Goal: Task Accomplishment & Management: Manage account settings

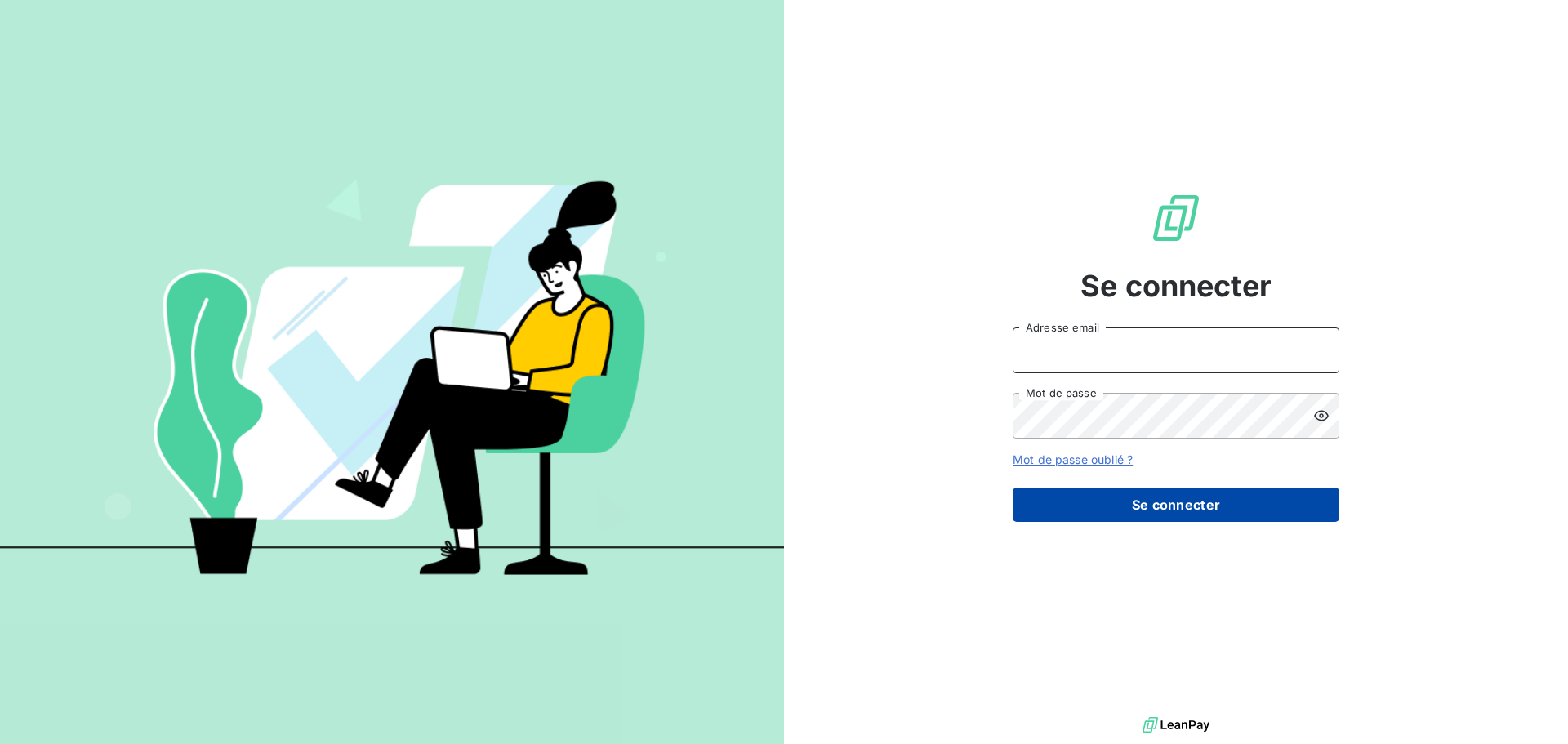
type input "[EMAIL_ADDRESS][DOMAIN_NAME]"
click at [1205, 520] on button "Se connecter" at bounding box center [1176, 504] width 327 height 34
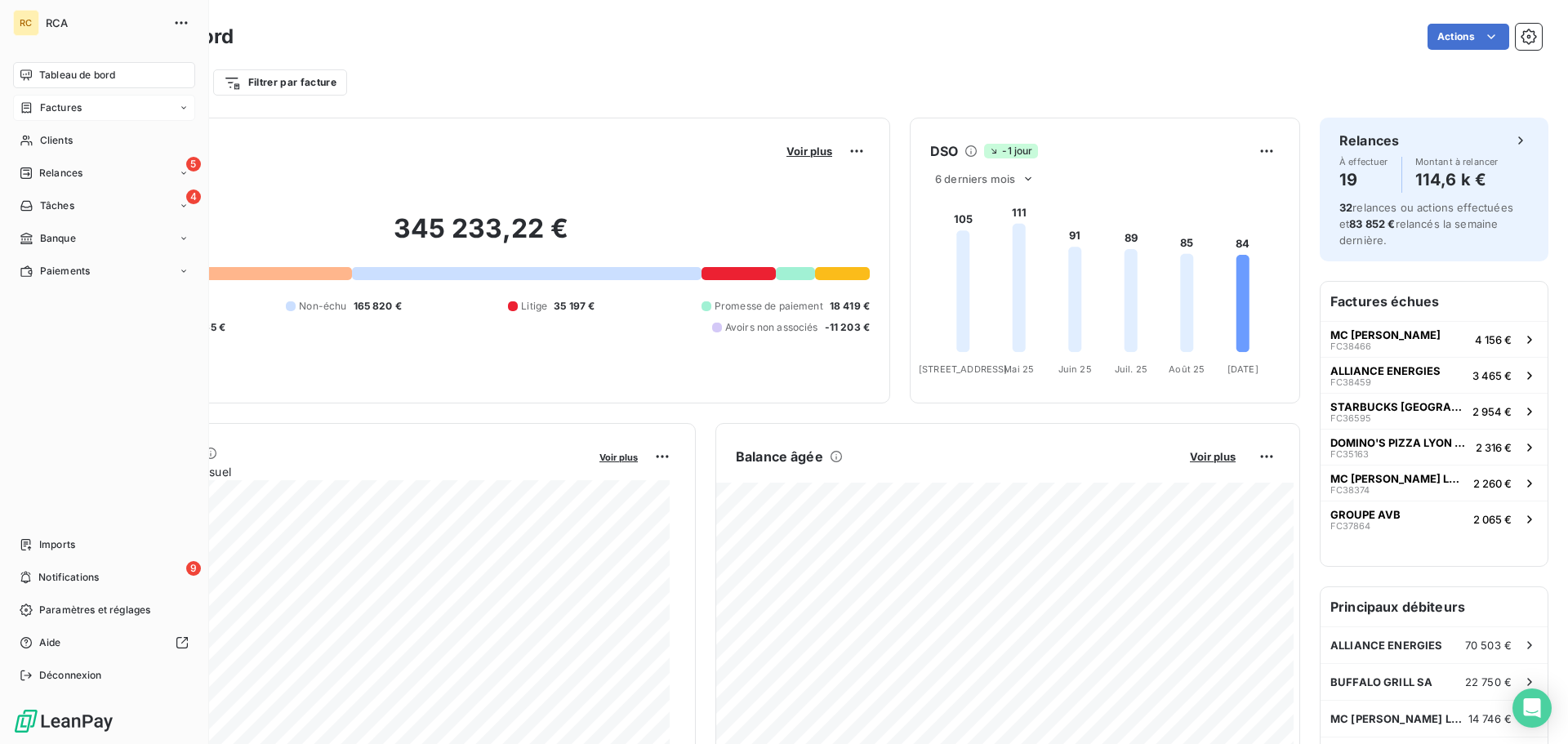
click at [61, 114] on span "Factures" at bounding box center [61, 108] width 42 height 15
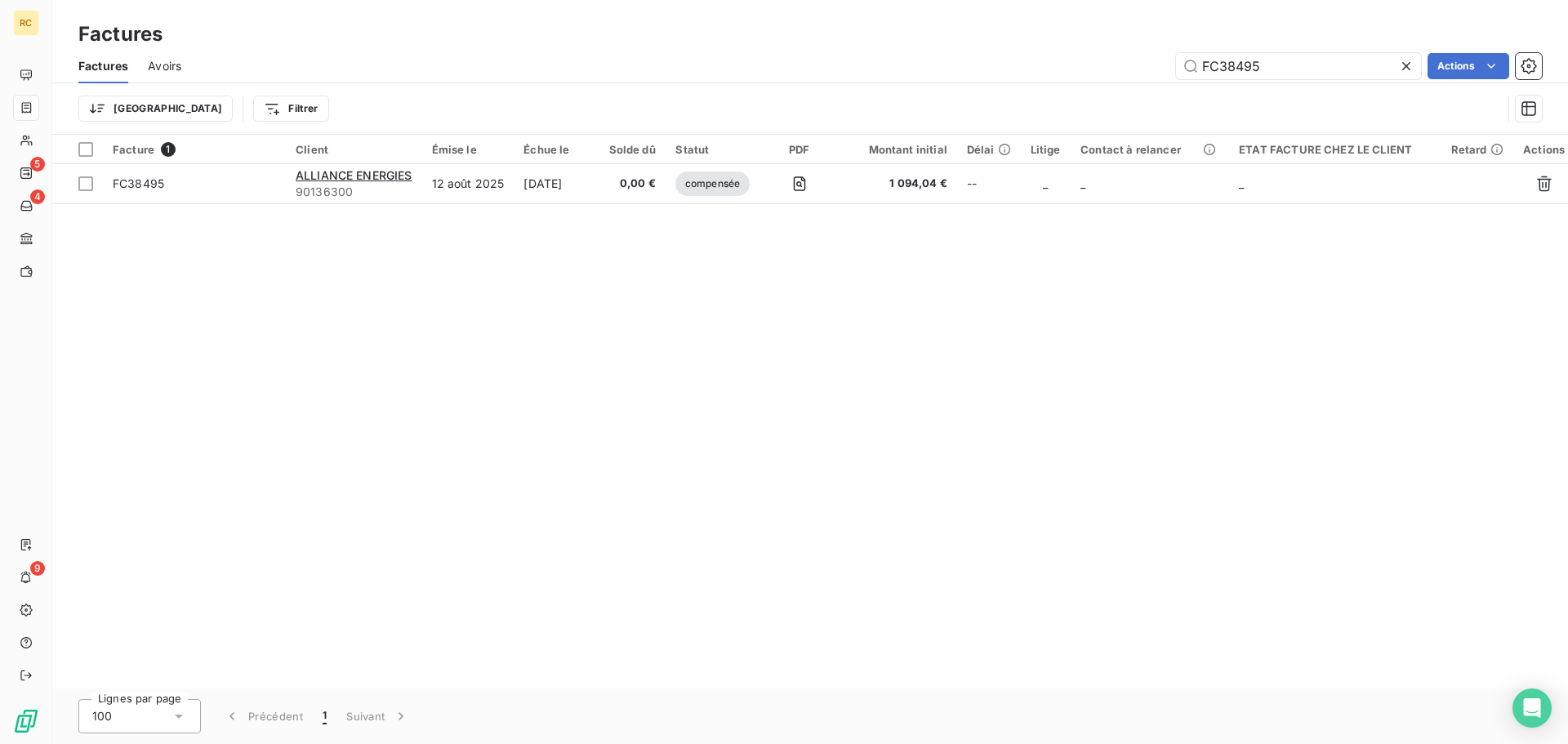
drag, startPoint x: 1326, startPoint y: 70, endPoint x: 1150, endPoint y: 61, distance: 176.2
click at [1145, 64] on div "FC38495 Actions" at bounding box center [872, 66] width 1341 height 26
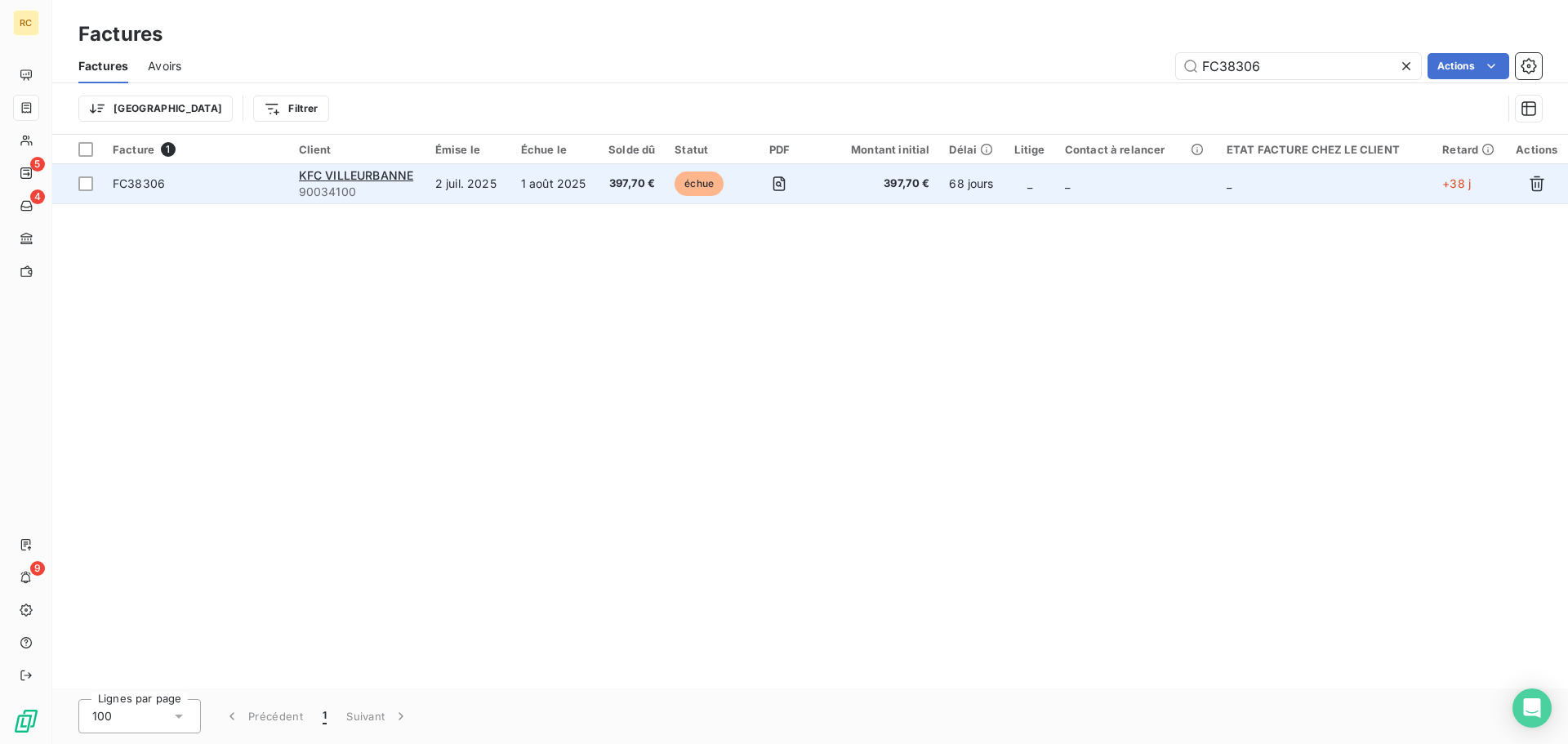
type input "FC38306"
click at [526, 185] on td "1 août 2025" at bounding box center [555, 183] width 87 height 39
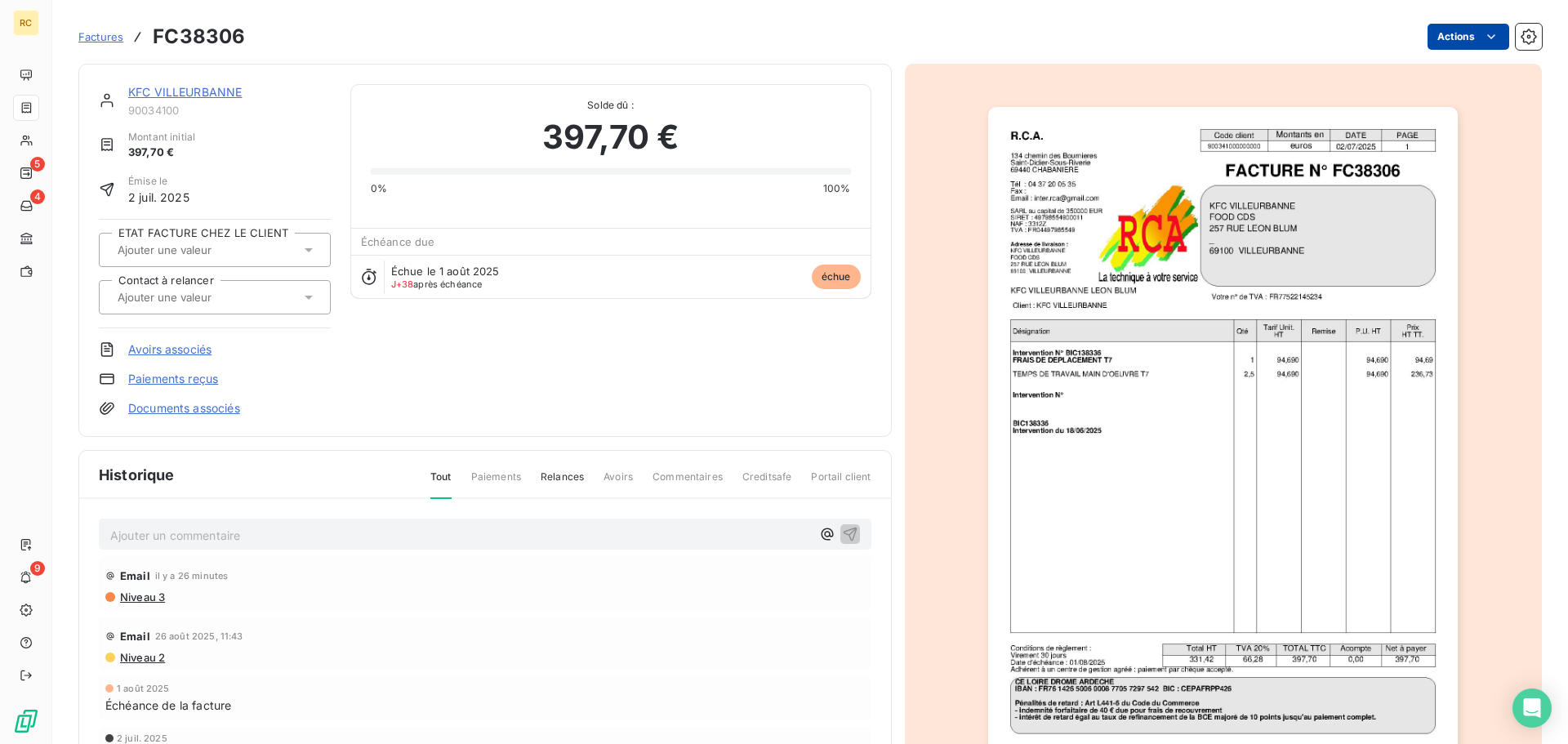
click at [1428, 37] on html "RC 5 4 9 Factures FC38306 Actions KFC VILLEURBANNE 90034100 Montant initial 397…" at bounding box center [784, 372] width 1568 height 744
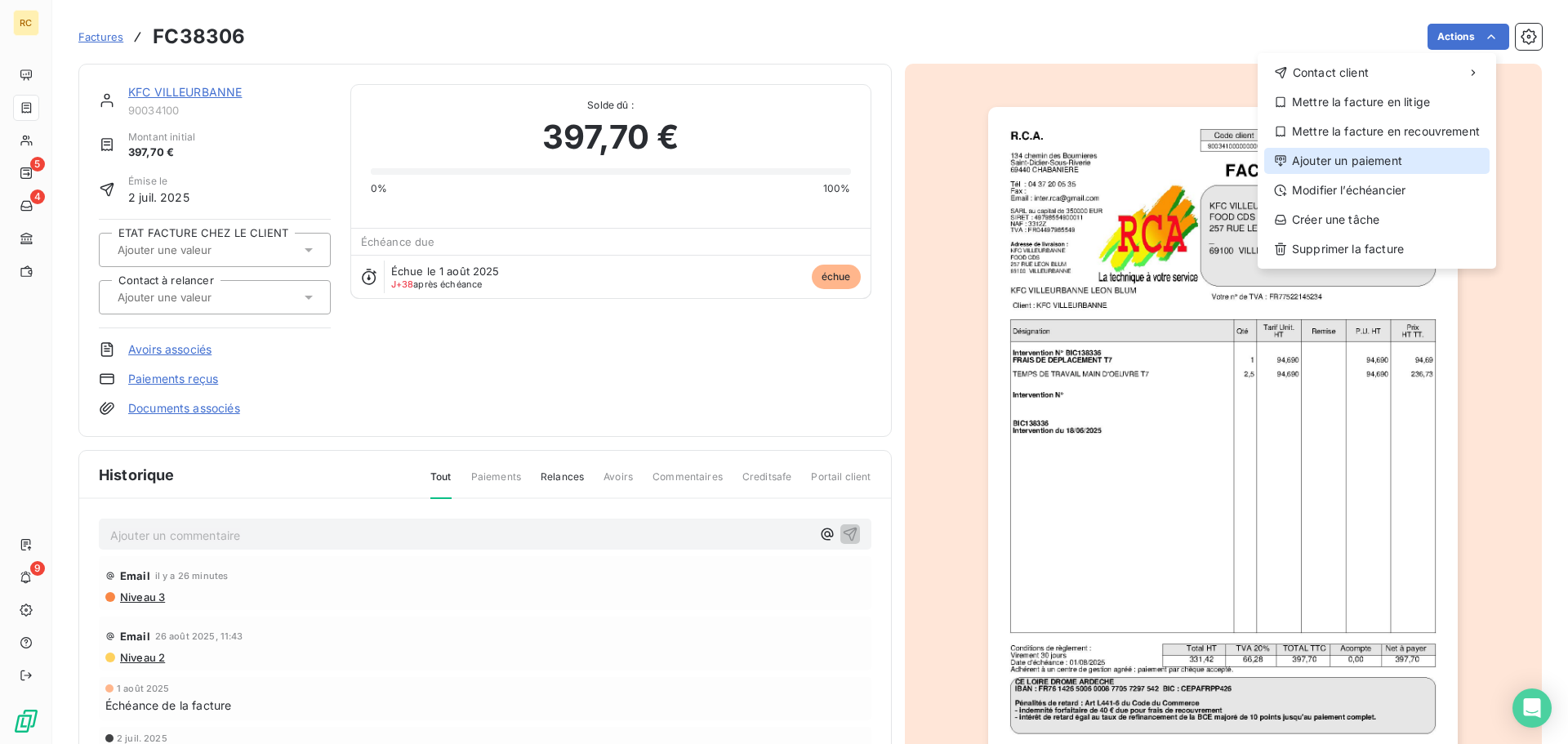
click at [1409, 167] on div "Ajouter un paiement" at bounding box center [1377, 160] width 225 height 26
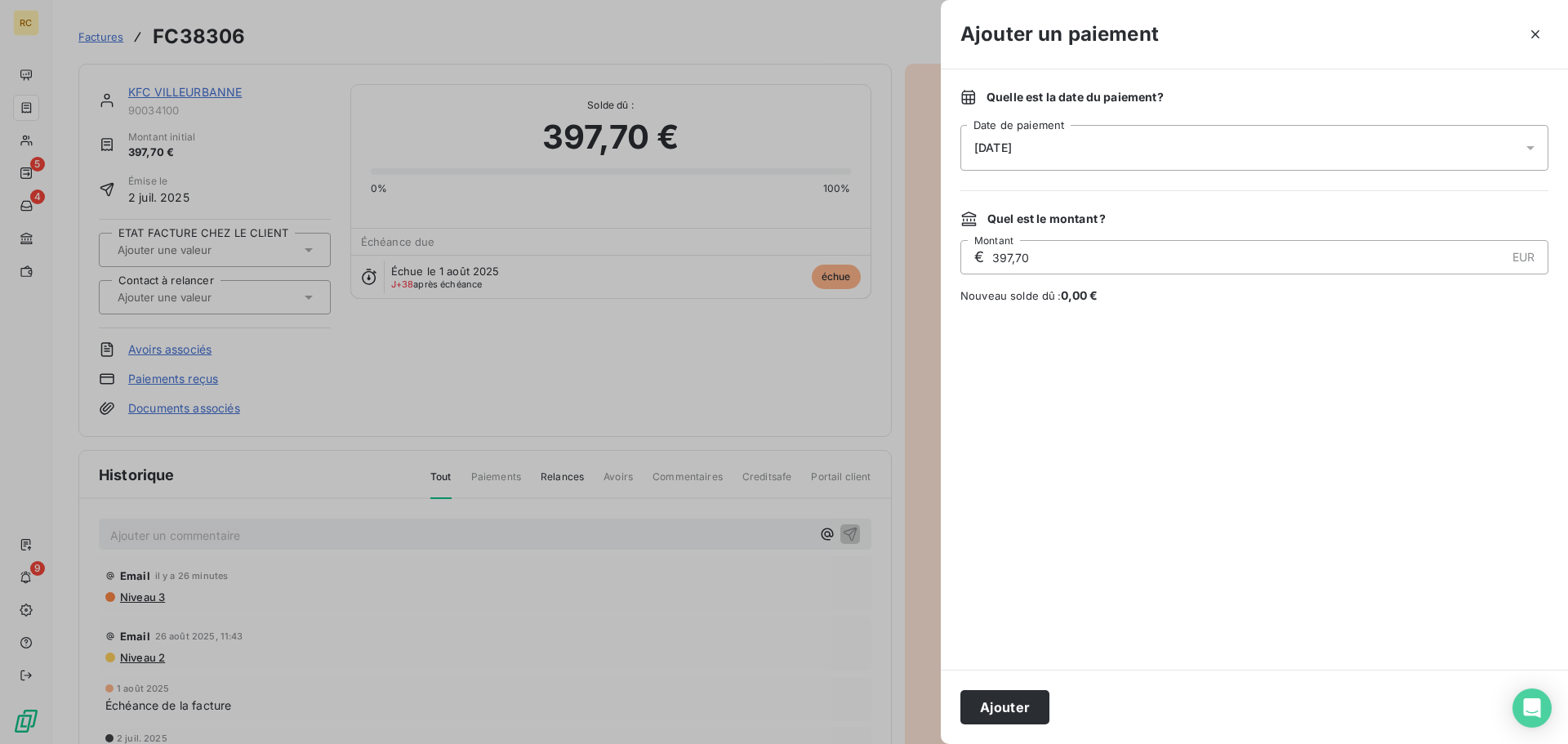
click at [1150, 152] on div "[DATE]" at bounding box center [1254, 147] width 588 height 46
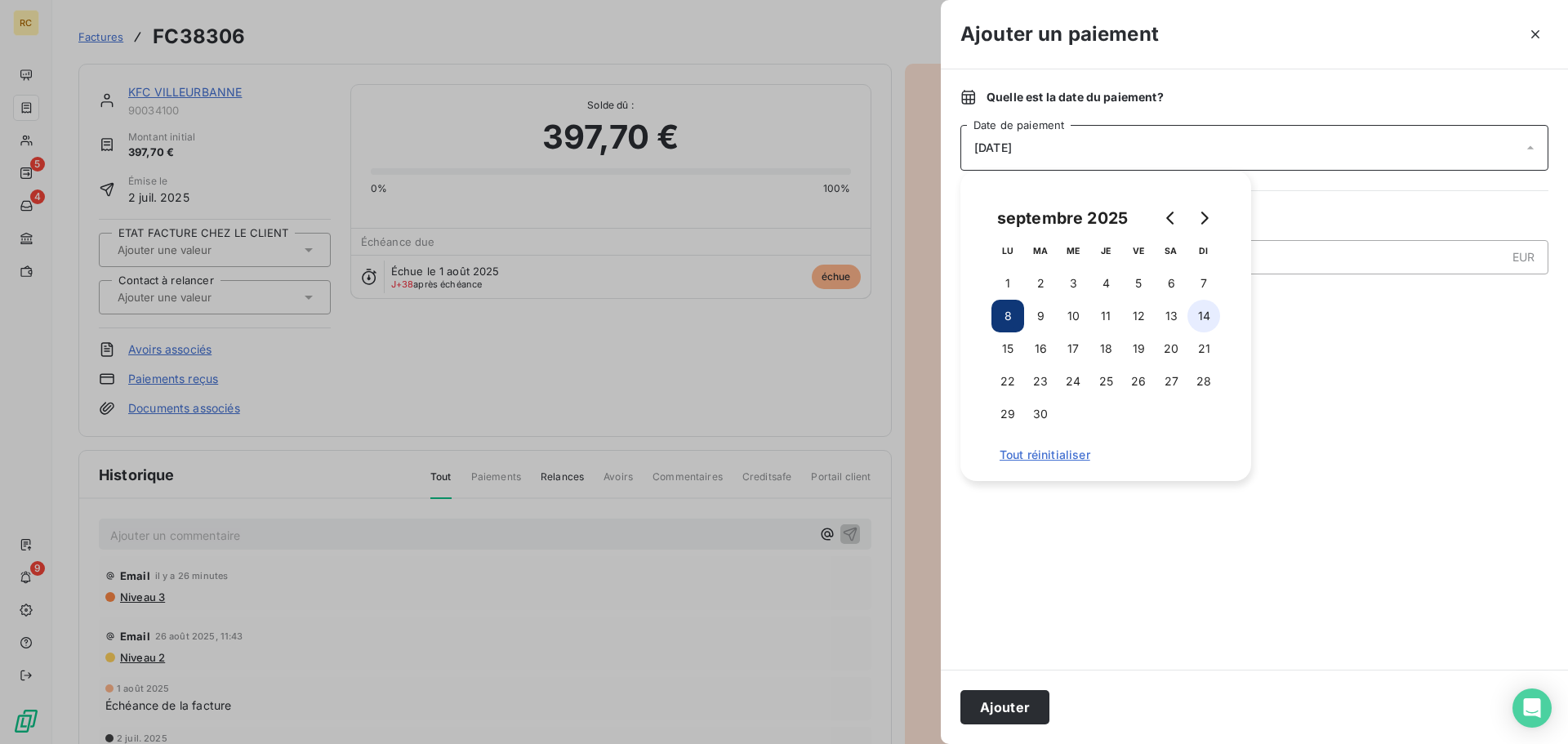
click at [1200, 311] on button "14" at bounding box center [1204, 315] width 32 height 32
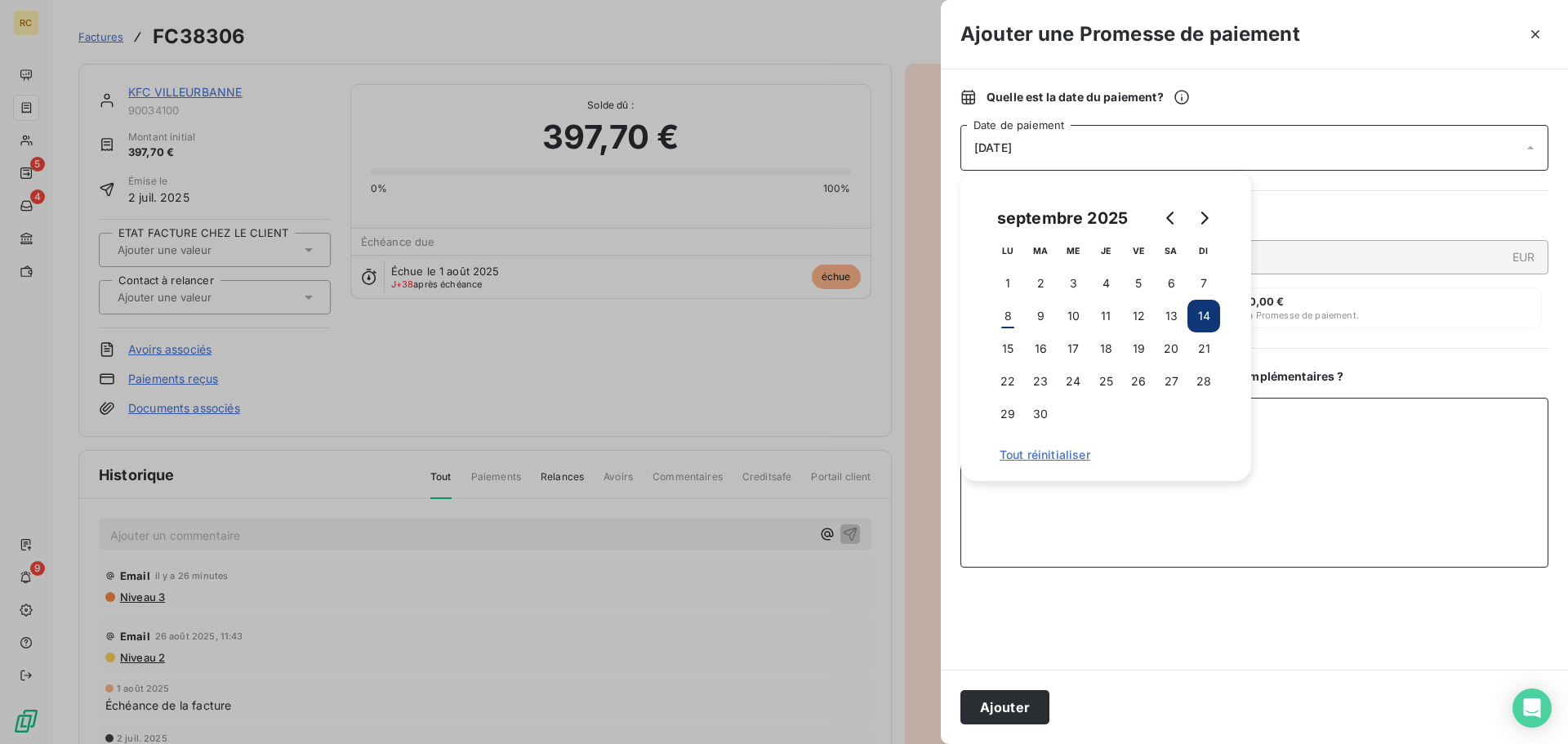
click at [1351, 441] on textarea "Ajouter un commentaire ( facultatif )" at bounding box center [1254, 482] width 588 height 170
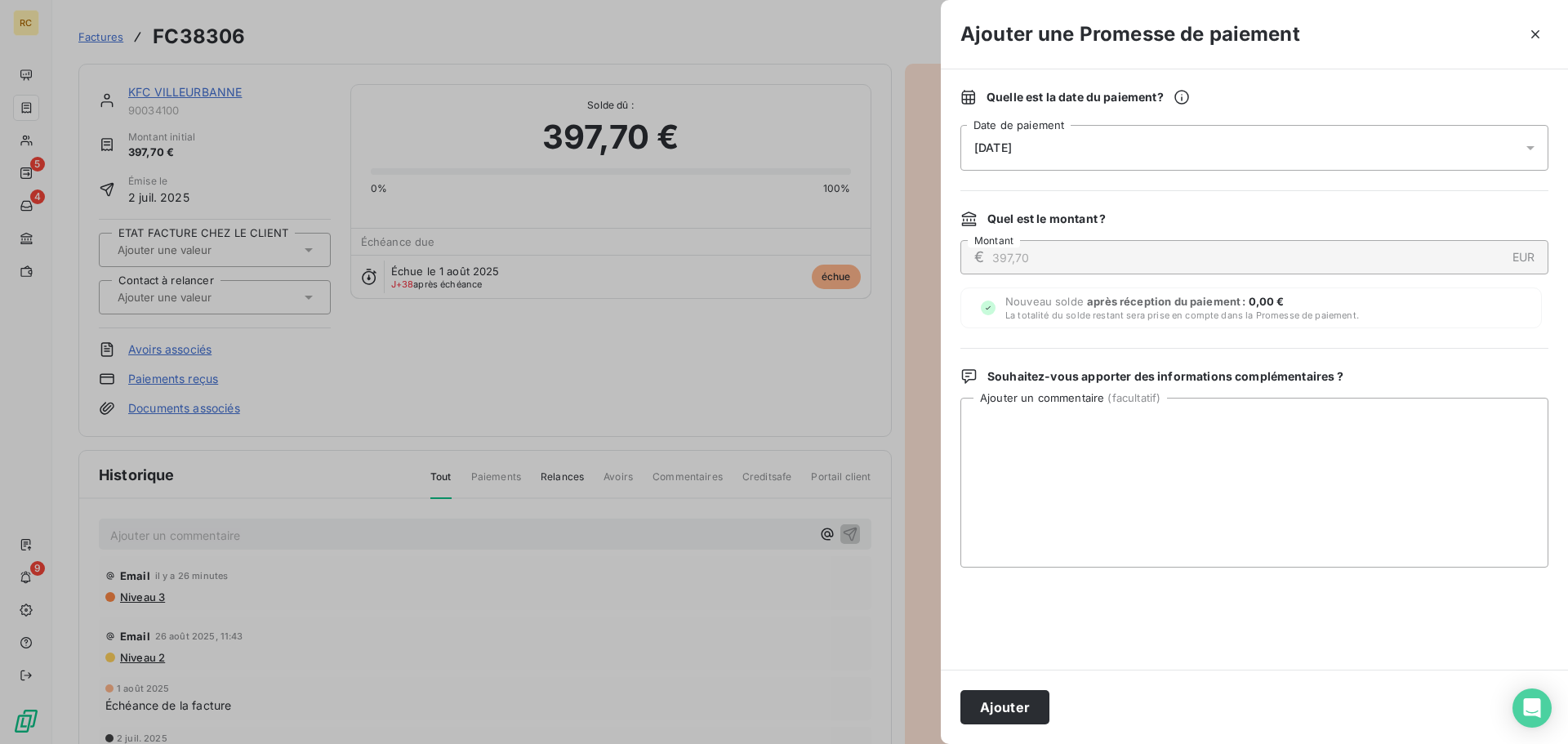
click at [1011, 693] on button "Ajouter" at bounding box center [1005, 707] width 89 height 34
